Goal: Information Seeking & Learning: Learn about a topic

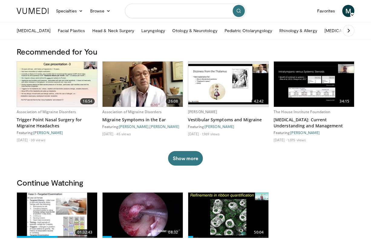
click at [139, 10] on input "Search topics, interventions" at bounding box center [185, 11] width 121 height 15
click at [195, 28] on link "Otology & Neurotology" at bounding box center [195, 31] width 52 height 12
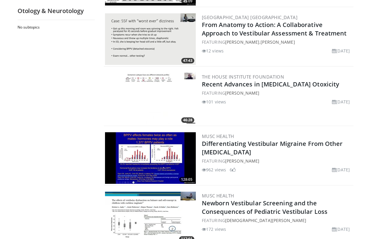
scroll to position [782, 0]
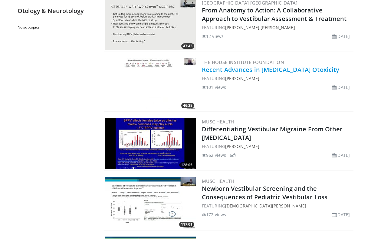
click at [227, 71] on link "Recent Advances in Aminoglycoside Otoxicity" at bounding box center [270, 69] width 137 height 8
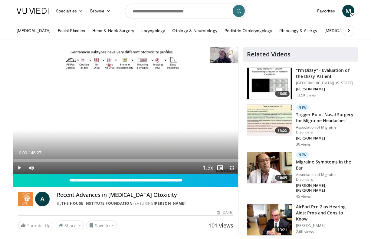
click at [18, 168] on span "Video Player" at bounding box center [19, 167] width 12 height 12
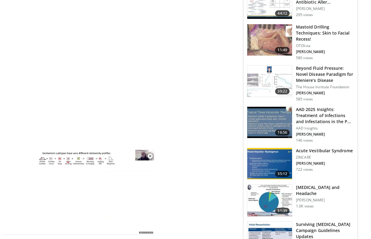
scroll to position [454, 0]
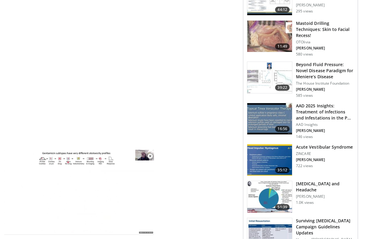
click at [276, 144] on img at bounding box center [269, 159] width 45 height 31
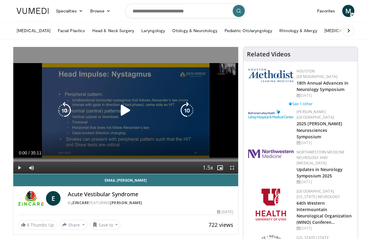
click at [121, 107] on icon "Video Player" at bounding box center [125, 110] width 17 height 17
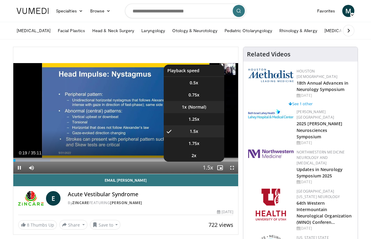
click at [197, 107] on li "1x" at bounding box center [194, 107] width 61 height 12
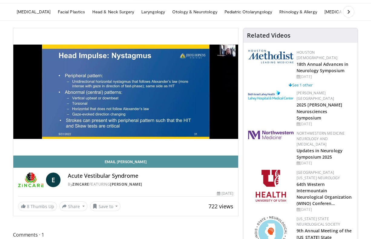
scroll to position [20, 0]
